Goal: Find specific page/section: Find specific page/section

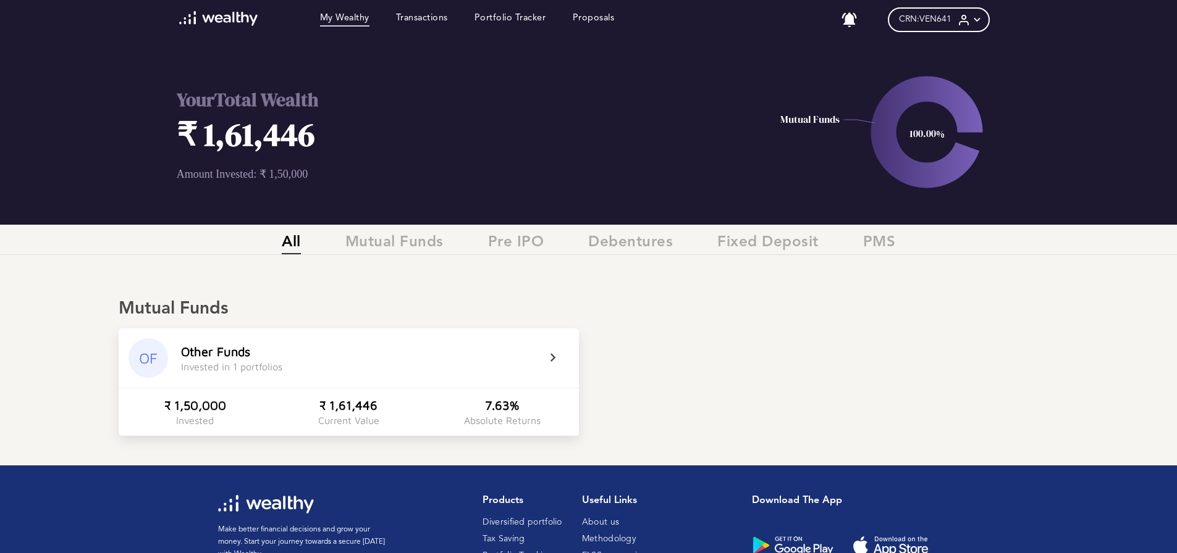
click at [550, 355] on icon at bounding box center [560, 358] width 31 height 15
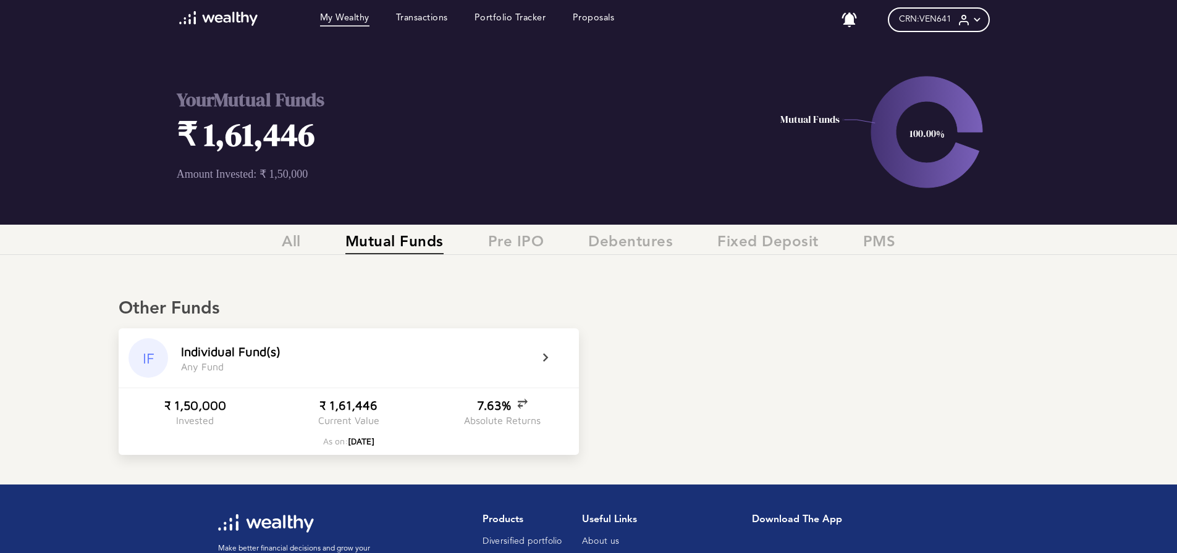
click at [276, 227] on div "All Mutual Funds Pre IPO Debentures Fixed Deposit PMS" at bounding box center [588, 245] width 1177 height 40
click at [303, 246] on div "All Mutual Funds Pre IPO Debentures Fixed Deposit PMS" at bounding box center [588, 244] width 1177 height 21
click at [292, 243] on span "All" at bounding box center [291, 244] width 19 height 20
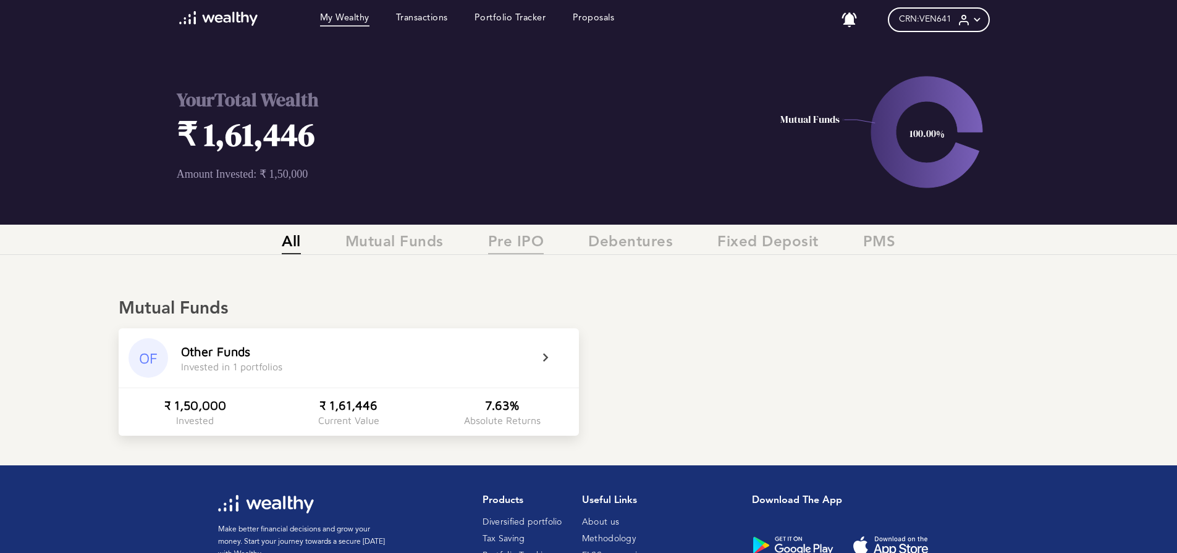
click at [516, 240] on span "Pre IPO" at bounding box center [516, 244] width 56 height 20
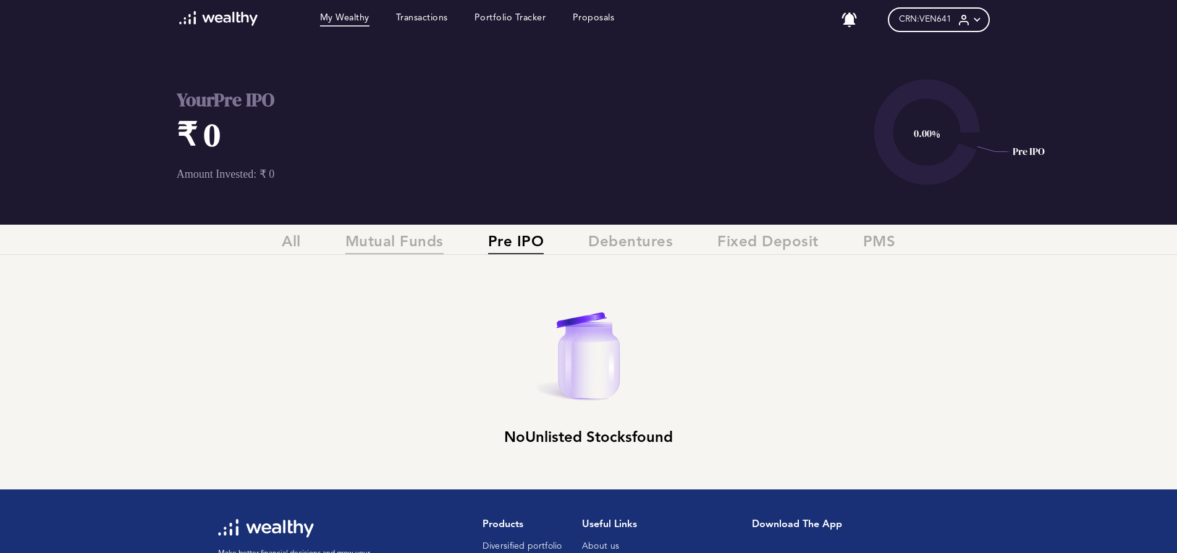
click at [377, 240] on span "Mutual Funds" at bounding box center [394, 244] width 98 height 20
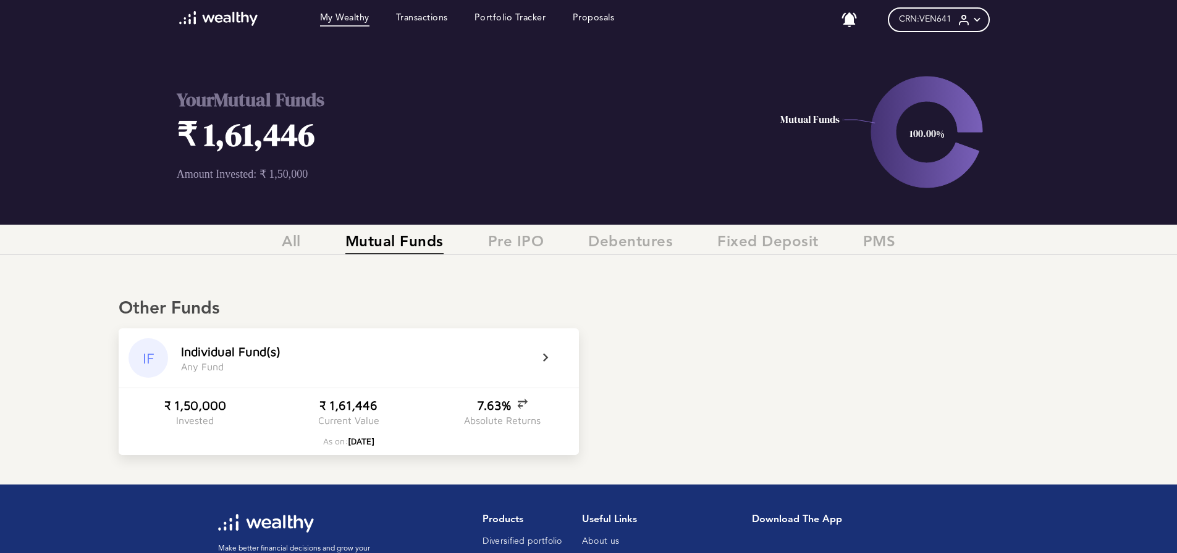
click at [891, 130] on icon at bounding box center [926, 132] width 111 height 111
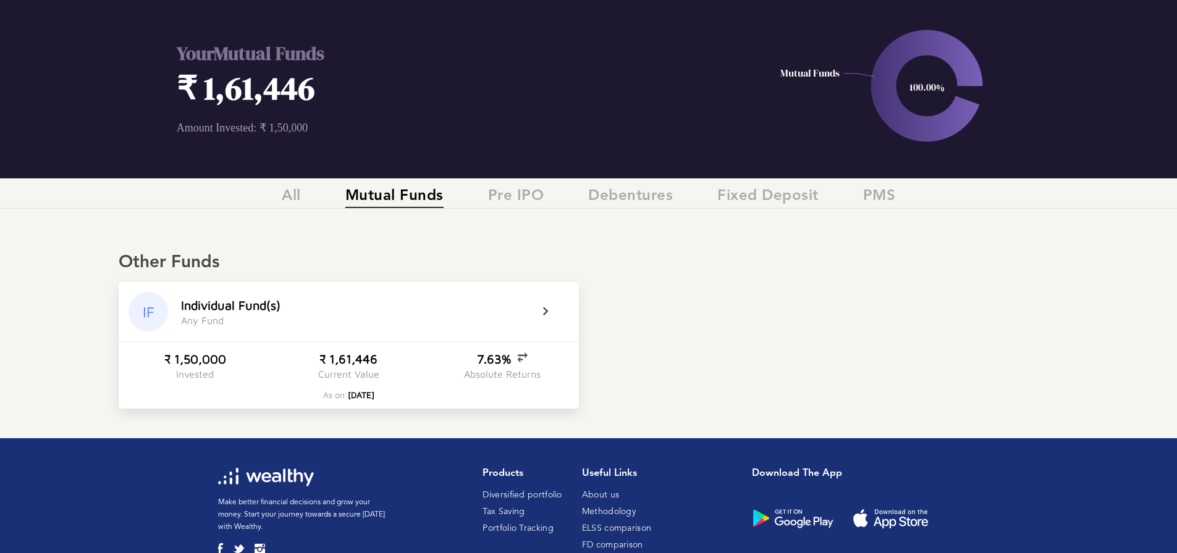
scroll to position [98, 0]
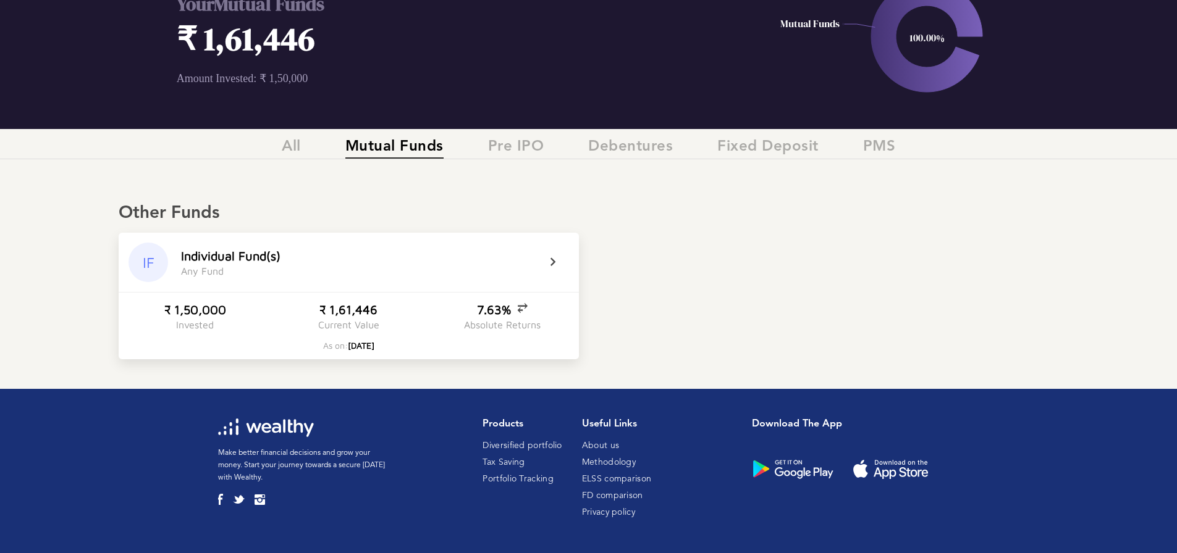
click at [521, 304] on icon at bounding box center [522, 307] width 11 height 12
click at [527, 307] on icon at bounding box center [525, 313] width 11 height 12
